Goal: Obtain resource: Obtain resource

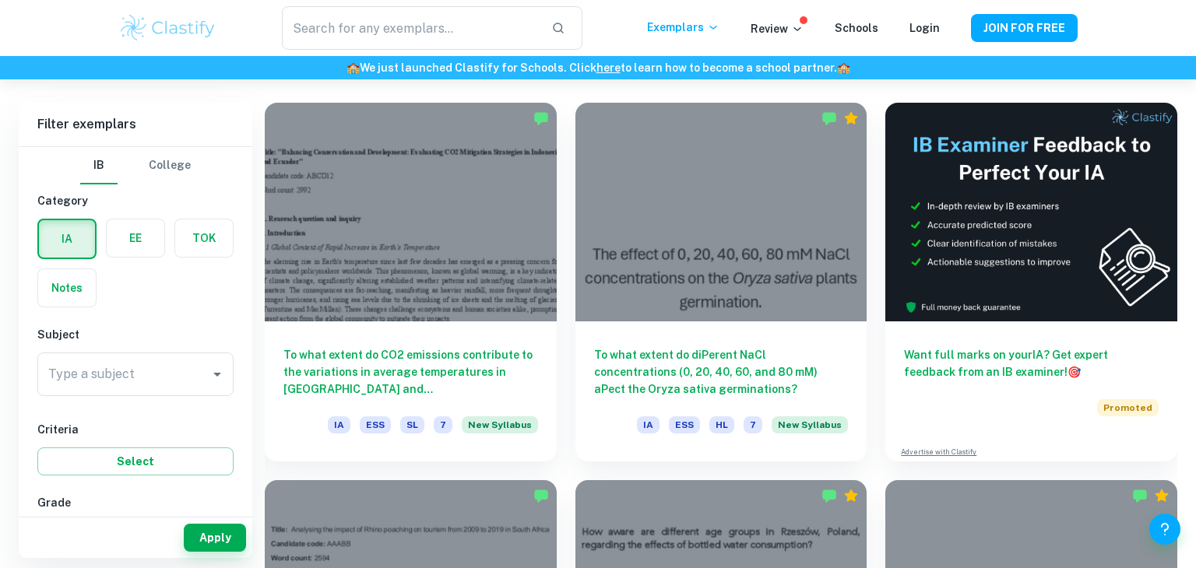
scroll to position [420, 0]
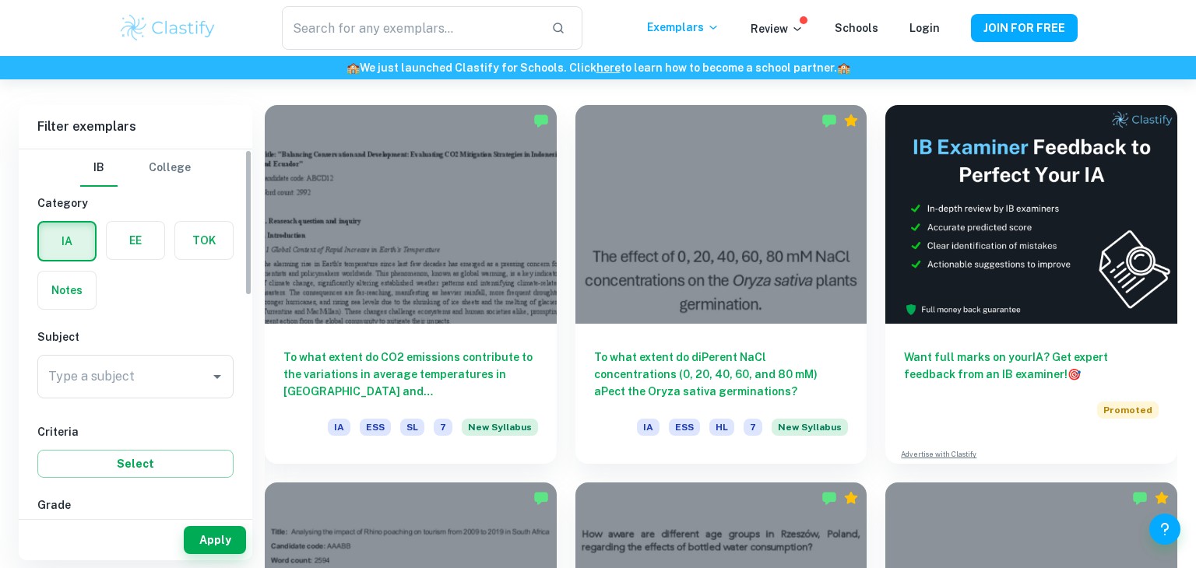
click at [147, 241] on label "button" at bounding box center [136, 240] width 58 height 37
click at [0, 0] on input "radio" at bounding box center [0, 0] width 0 height 0
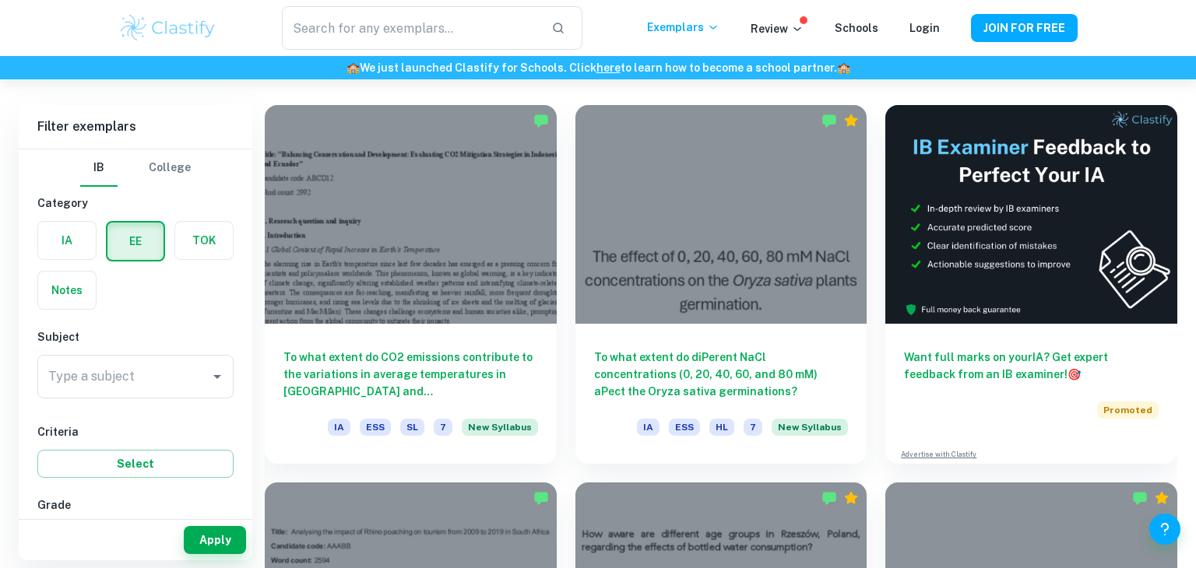
scroll to position [79, 0]
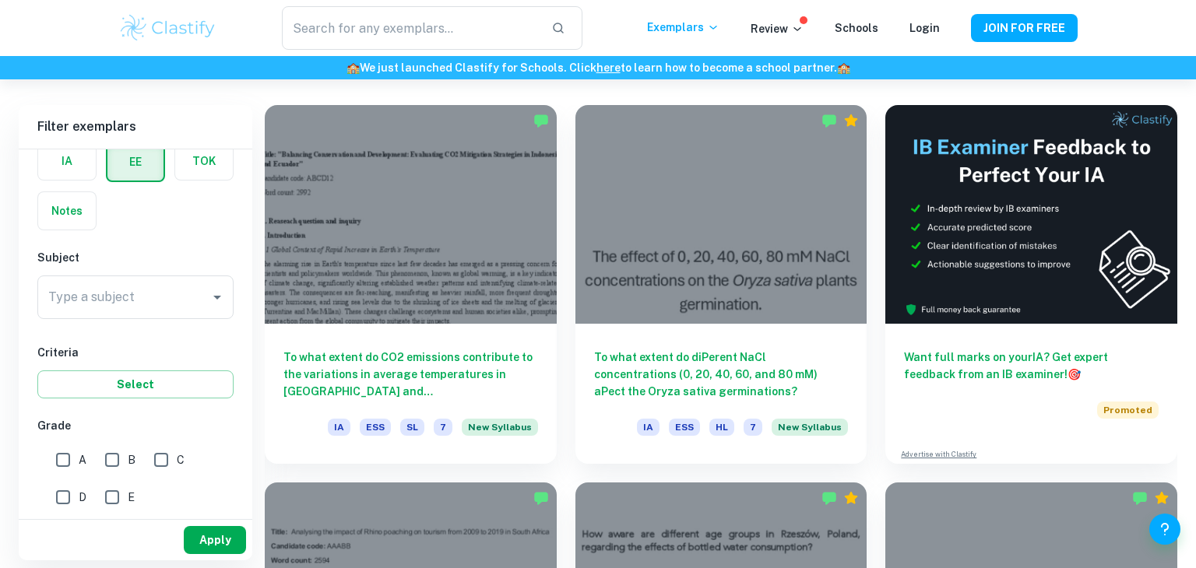
click at [212, 548] on button "Apply" at bounding box center [215, 540] width 62 height 28
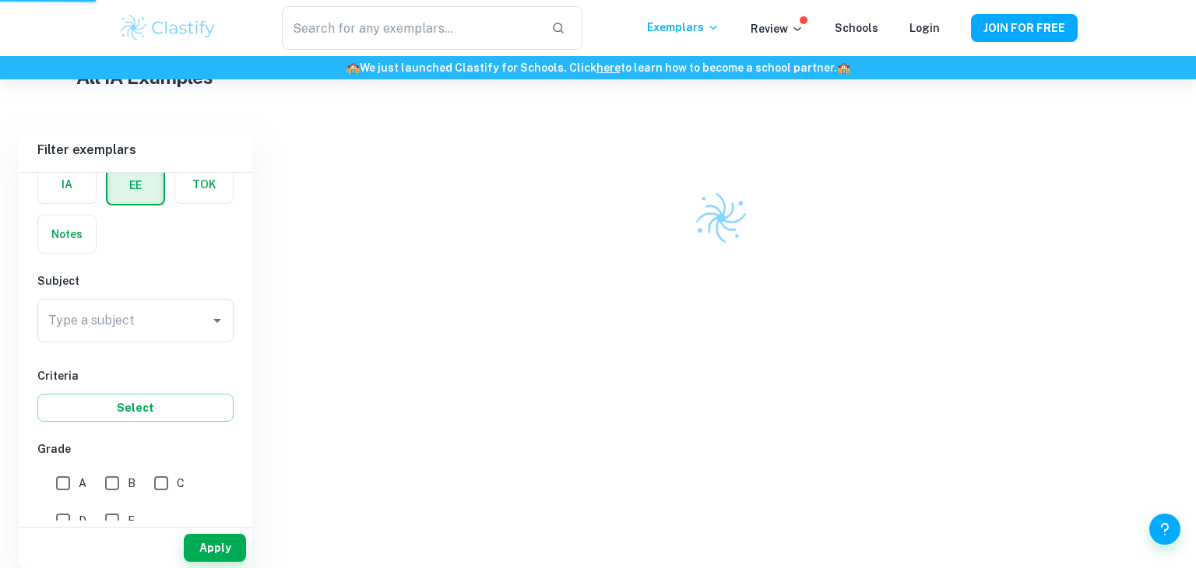
scroll to position [389, 0]
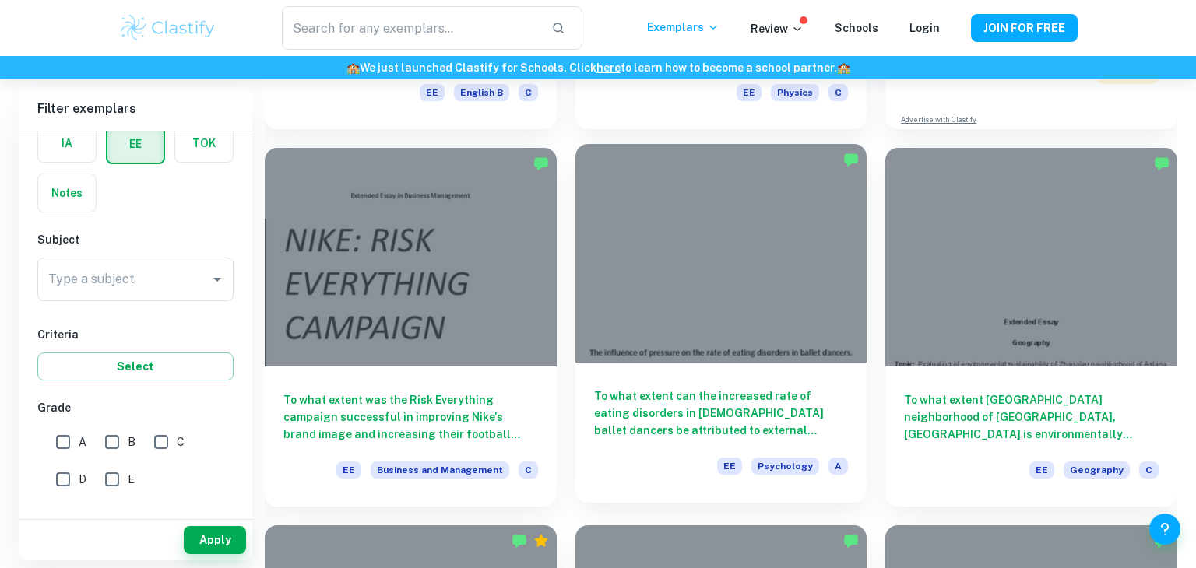
scroll to position [4962, 0]
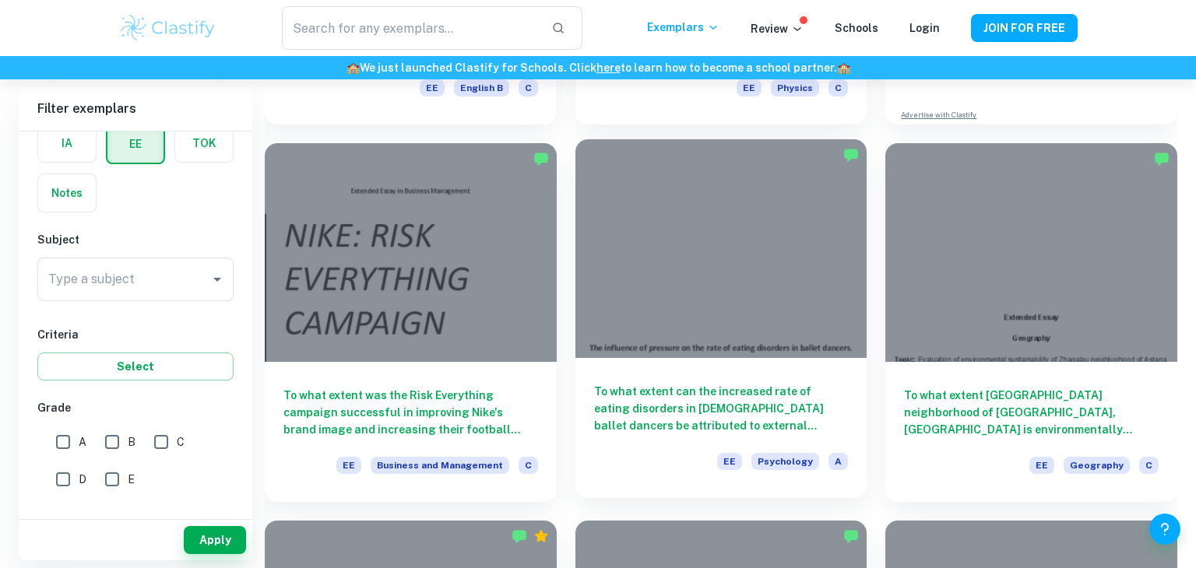
click at [700, 405] on h6 "To what extent can the increased rate of eating disorders in [DEMOGRAPHIC_DATA]…" at bounding box center [721, 408] width 255 height 51
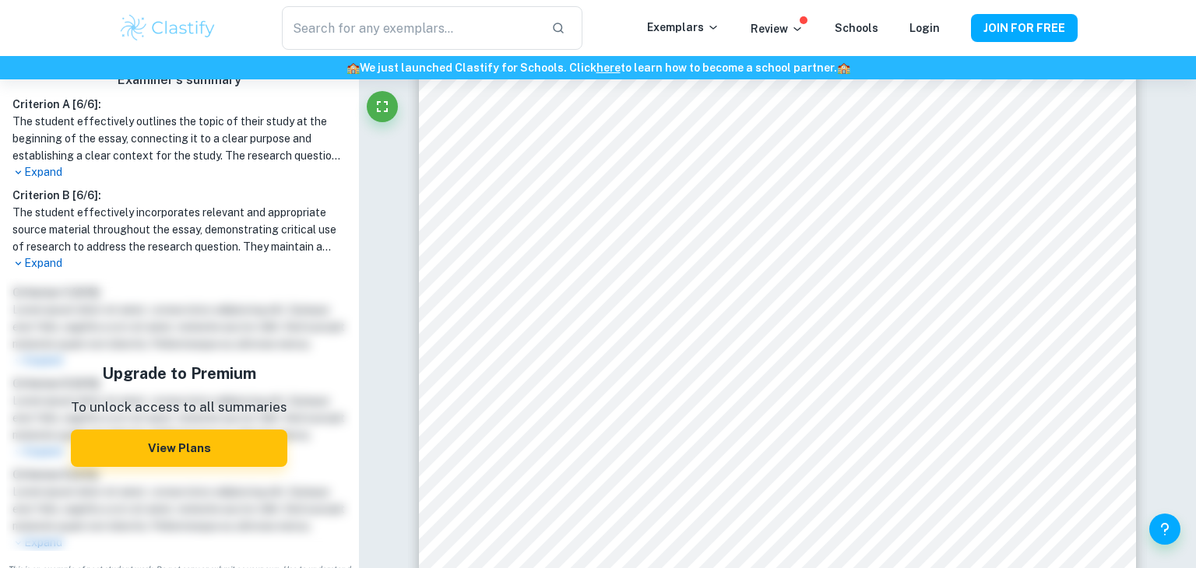
scroll to position [477, 0]
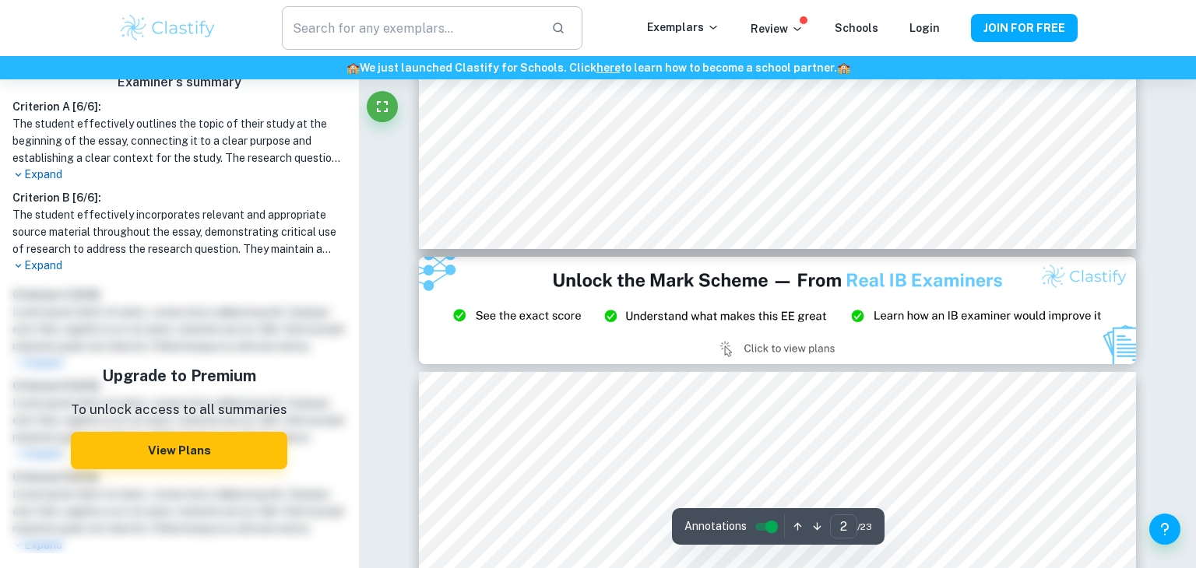
type input "3"
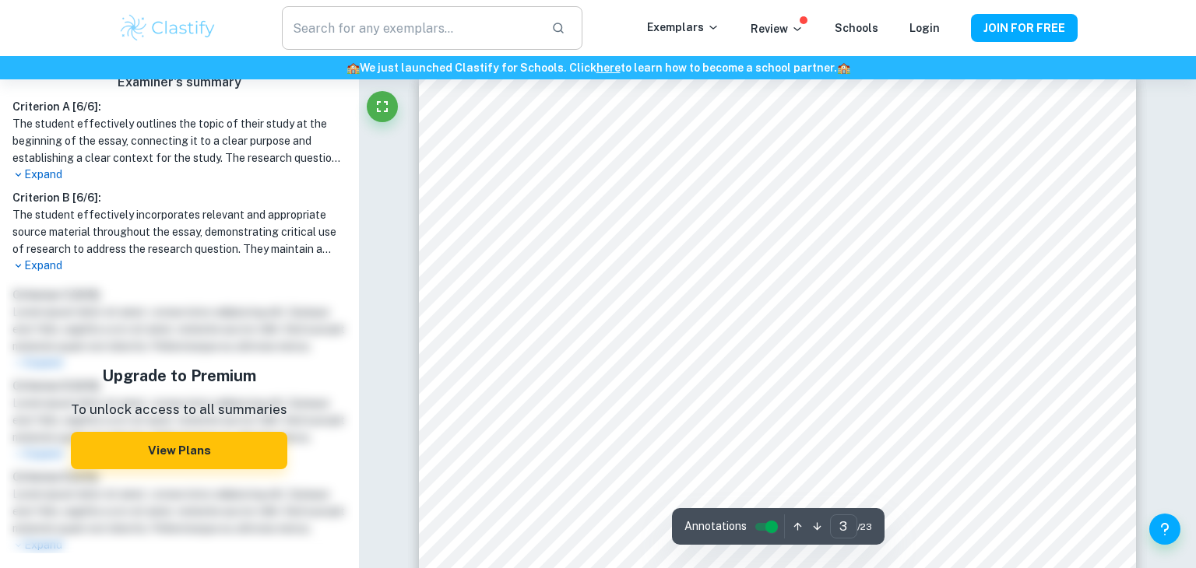
scroll to position [2300, 0]
